Goal: Task Accomplishment & Management: Manage account settings

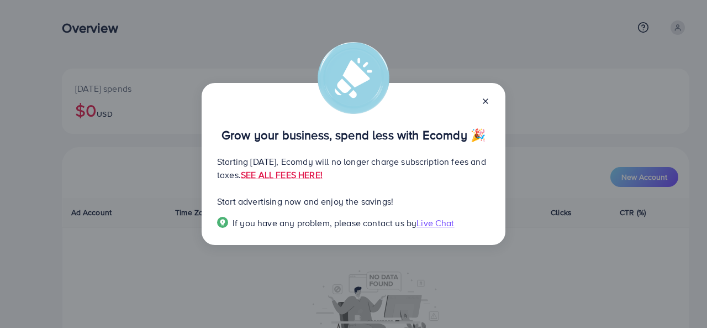
click at [486, 101] on line at bounding box center [486, 101] width 4 height 4
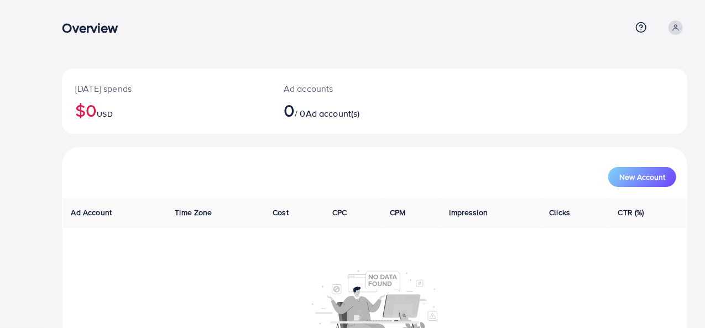
click at [678, 22] on span at bounding box center [675, 27] width 14 height 14
click at [677, 27] on circle at bounding box center [675, 26] width 3 height 3
click at [621, 91] on span "Log out" at bounding box center [621, 90] width 30 height 13
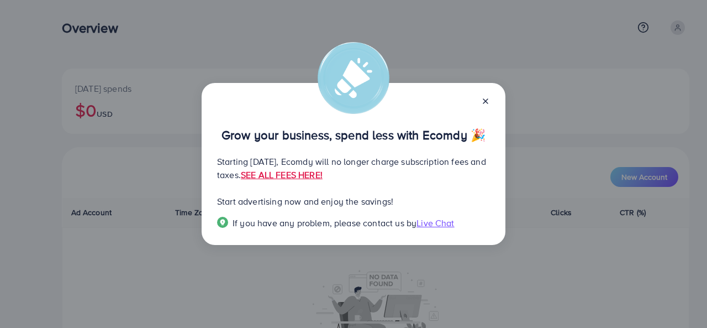
click at [485, 97] on icon at bounding box center [485, 101] width 9 height 9
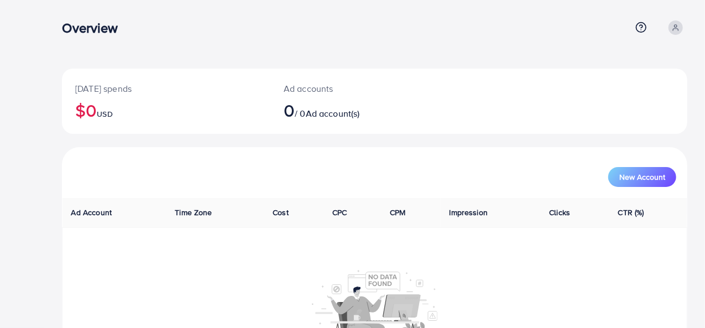
click at [669, 27] on span at bounding box center [675, 27] width 14 height 14
click at [616, 65] on span "Profile" at bounding box center [618, 65] width 25 height 13
click at [682, 26] on span at bounding box center [675, 27] width 14 height 14
click at [616, 70] on span "Profile" at bounding box center [618, 65] width 25 height 13
click at [673, 28] on icon at bounding box center [676, 28] width 8 height 8
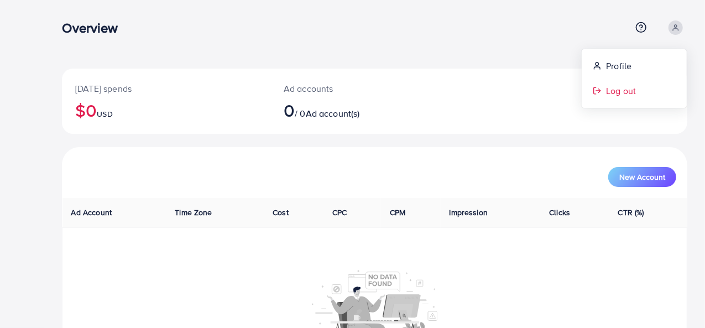
click at [615, 91] on span "Log out" at bounding box center [621, 90] width 30 height 13
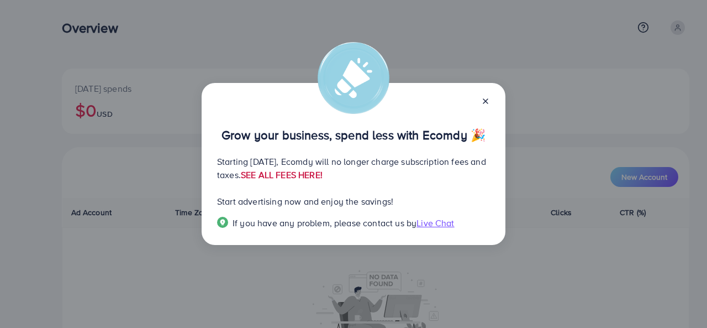
click at [323, 172] on link "SEE ALL FEES HERE!" at bounding box center [282, 175] width 82 height 12
click at [486, 99] on icon at bounding box center [485, 101] width 9 height 9
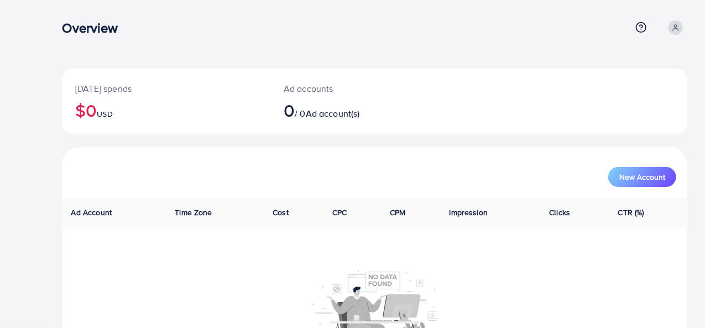
scroll to position [91, 0]
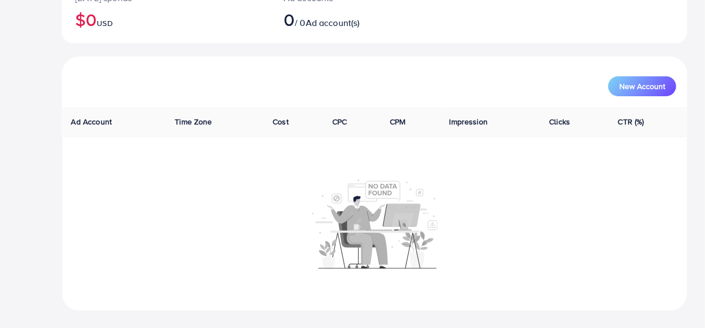
click at [415, 82] on div "New Account" at bounding box center [374, 86] width 603 height 20
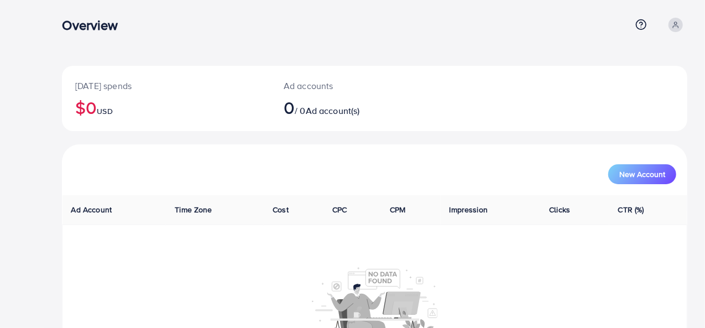
scroll to position [0, 0]
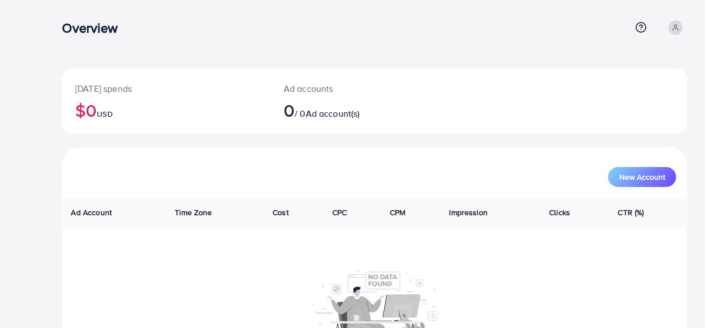
click at [671, 23] on span at bounding box center [675, 27] width 14 height 14
click at [623, 96] on span "Log out" at bounding box center [621, 90] width 30 height 13
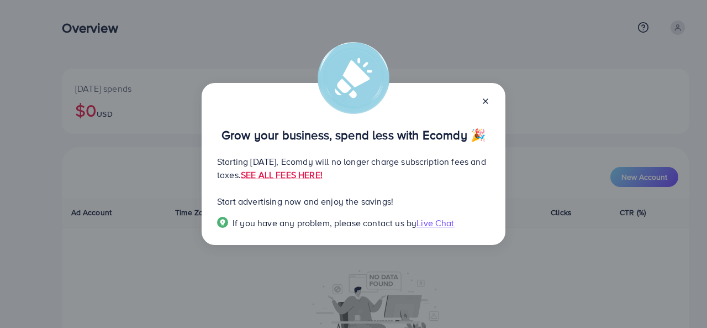
click at [488, 98] on icon at bounding box center [485, 101] width 9 height 9
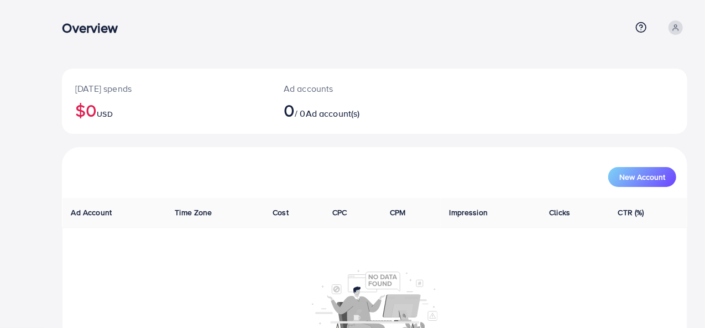
click at [683, 32] on link at bounding box center [675, 27] width 23 height 14
click at [647, 92] on link "Log out" at bounding box center [633, 90] width 105 height 25
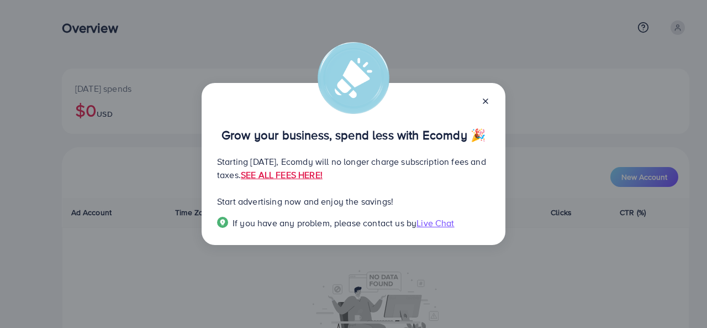
click at [485, 101] on line at bounding box center [486, 101] width 4 height 4
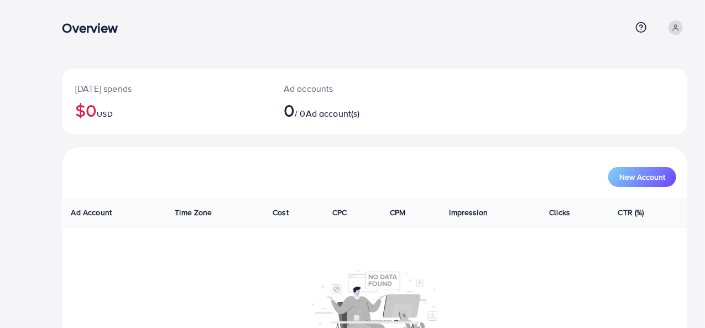
click at [674, 27] on icon at bounding box center [676, 28] width 8 height 8
click at [621, 88] on span "Log out" at bounding box center [621, 90] width 30 height 13
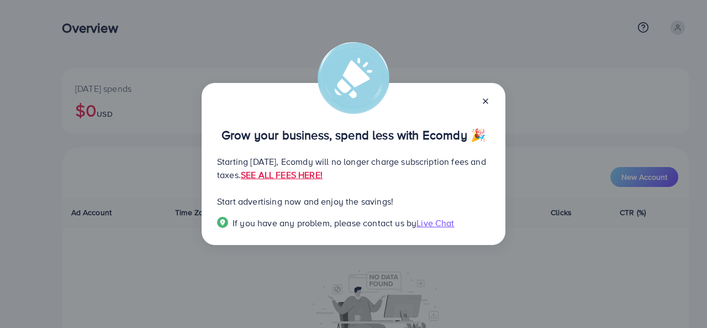
click at [483, 101] on icon at bounding box center [485, 101] width 9 height 9
